Goal: Check status: Check status

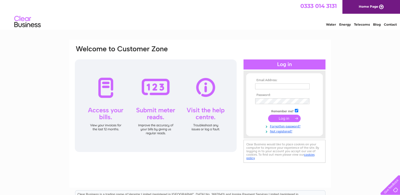
type input "info@geminiblindsnewport.co.uk"
click at [280, 118] on input "submit" at bounding box center [284, 118] width 33 height 7
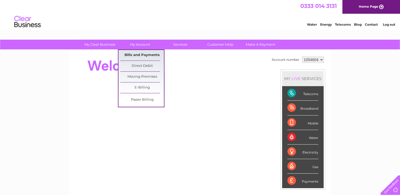
click at [141, 54] on link "Bills and Payments" at bounding box center [142, 55] width 44 height 11
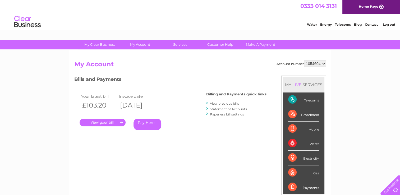
click at [108, 121] on link "." at bounding box center [103, 123] width 46 height 8
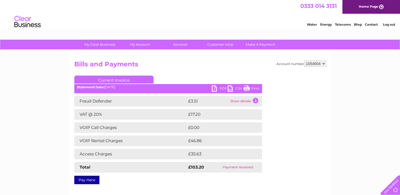
click at [253, 88] on link "Print" at bounding box center [251, 89] width 16 height 8
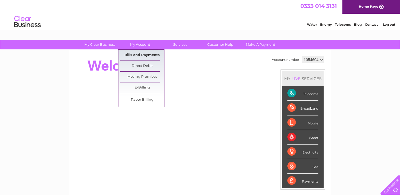
click at [141, 55] on link "Bills and Payments" at bounding box center [142, 55] width 44 height 11
